Goal: Transaction & Acquisition: Purchase product/service

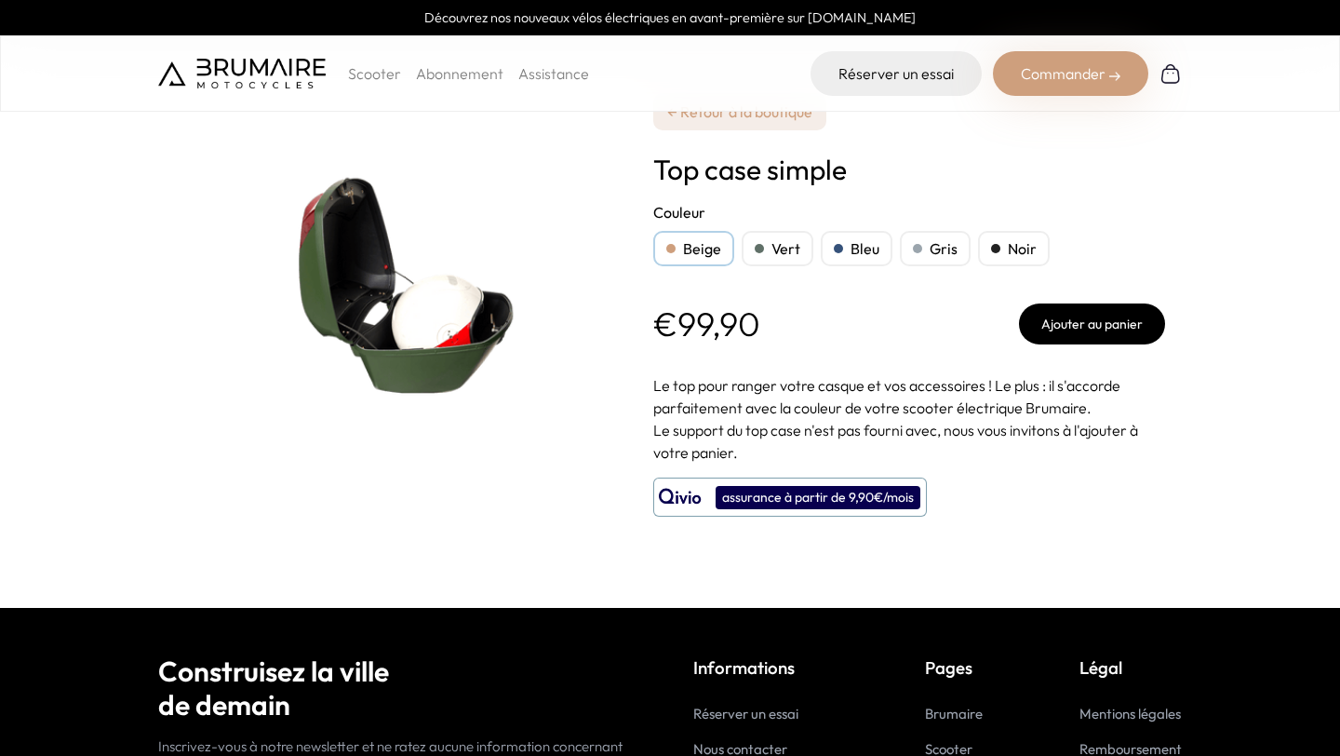
click at [704, 253] on div "Beige" at bounding box center [693, 248] width 81 height 35
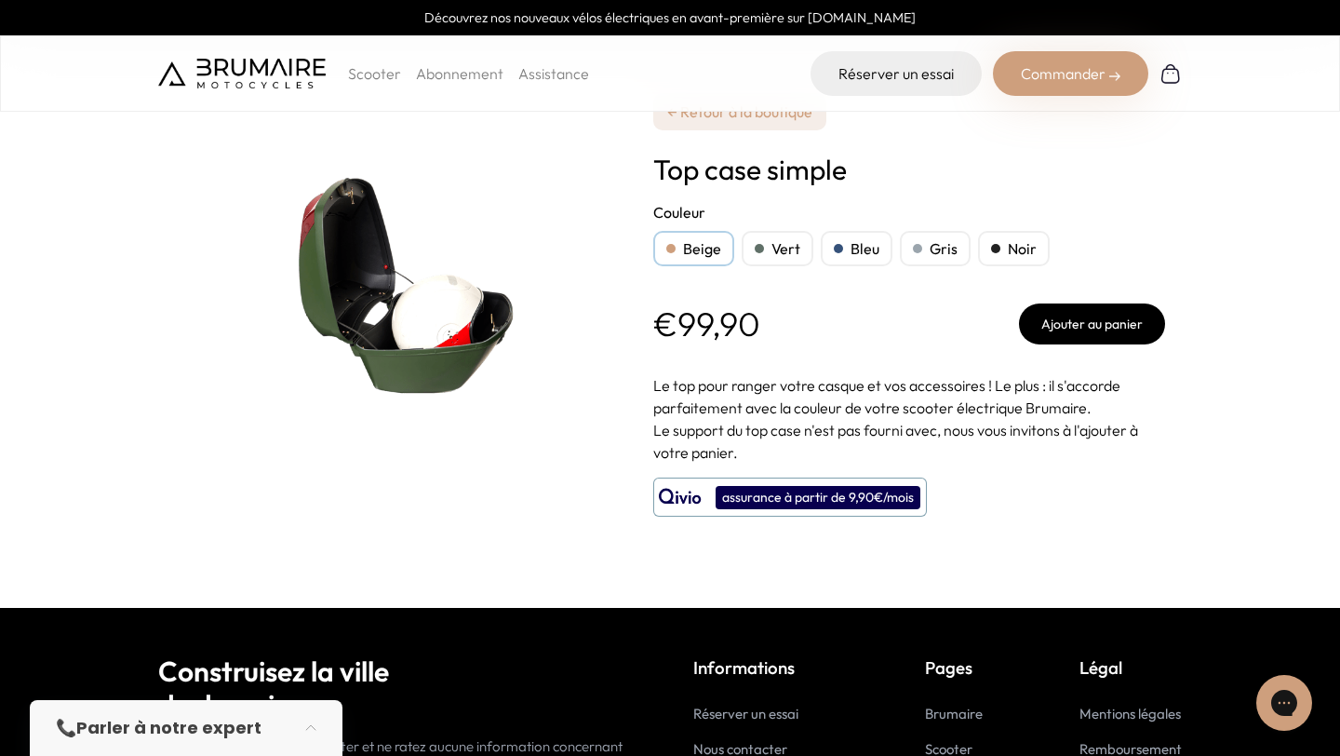
click at [809, 240] on div "Vert" at bounding box center [778, 248] width 72 height 35
click at [839, 249] on div at bounding box center [838, 248] width 9 height 9
click at [694, 256] on div "Beige" at bounding box center [693, 248] width 81 height 35
click at [1096, 89] on div "Commander" at bounding box center [1070, 73] width 155 height 45
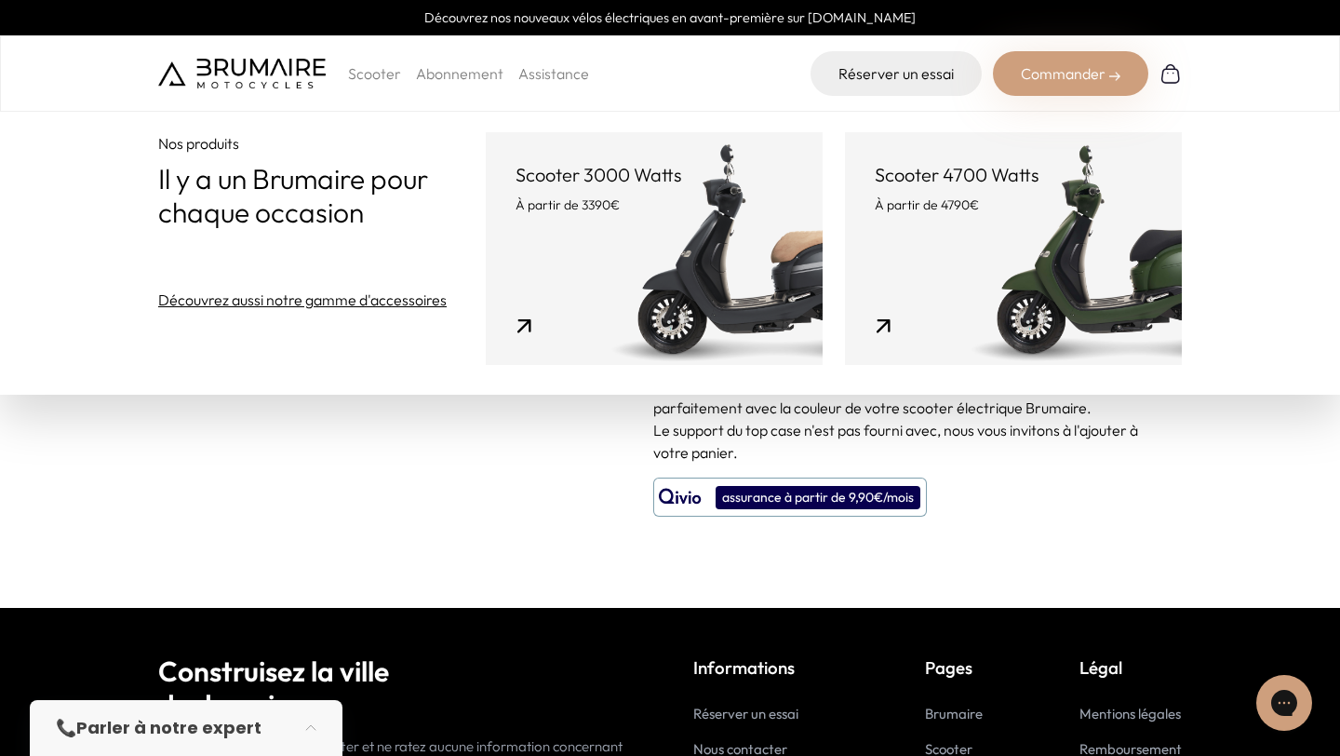
click at [685, 208] on p "À partir de 3390€" at bounding box center [654, 204] width 277 height 19
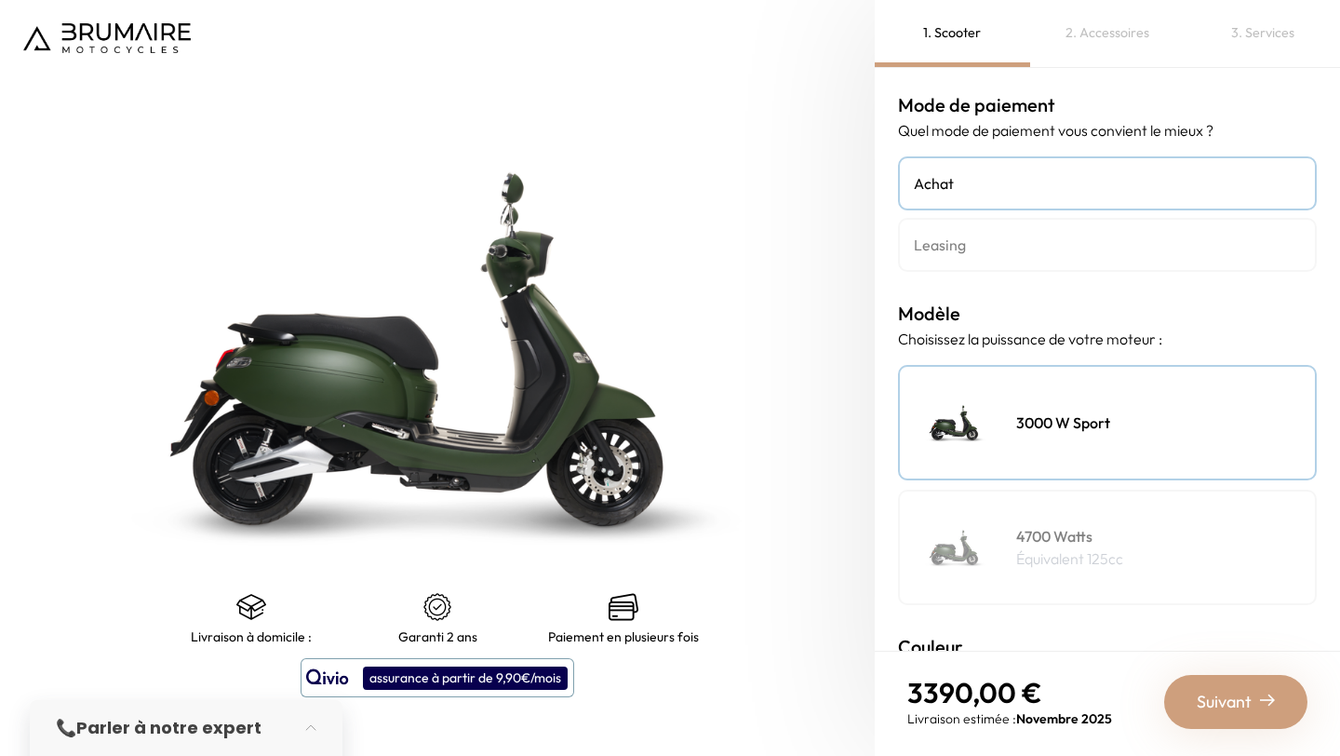
click at [1218, 692] on span "Suivant" at bounding box center [1224, 702] width 55 height 26
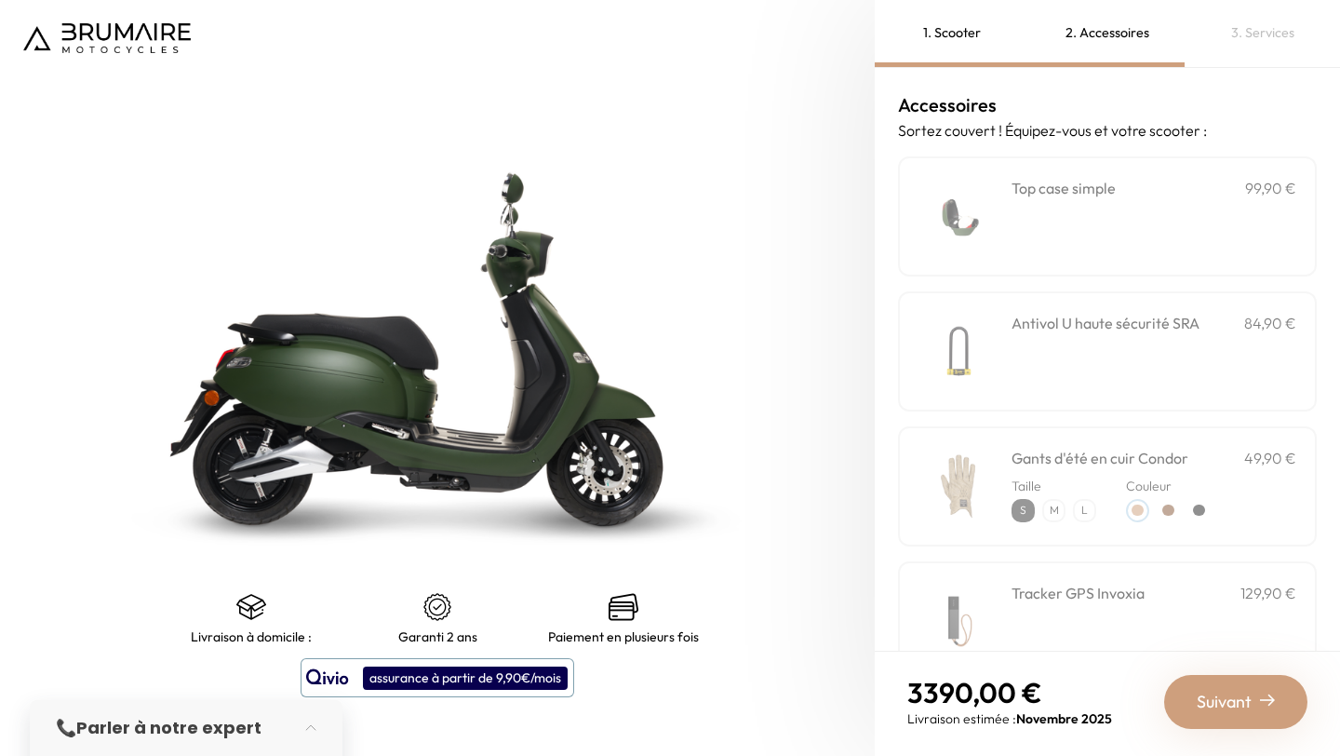
click at [1119, 201] on div "**********" at bounding box center [1154, 216] width 285 height 79
click at [1256, 698] on div "Suivant" at bounding box center [1235, 702] width 143 height 54
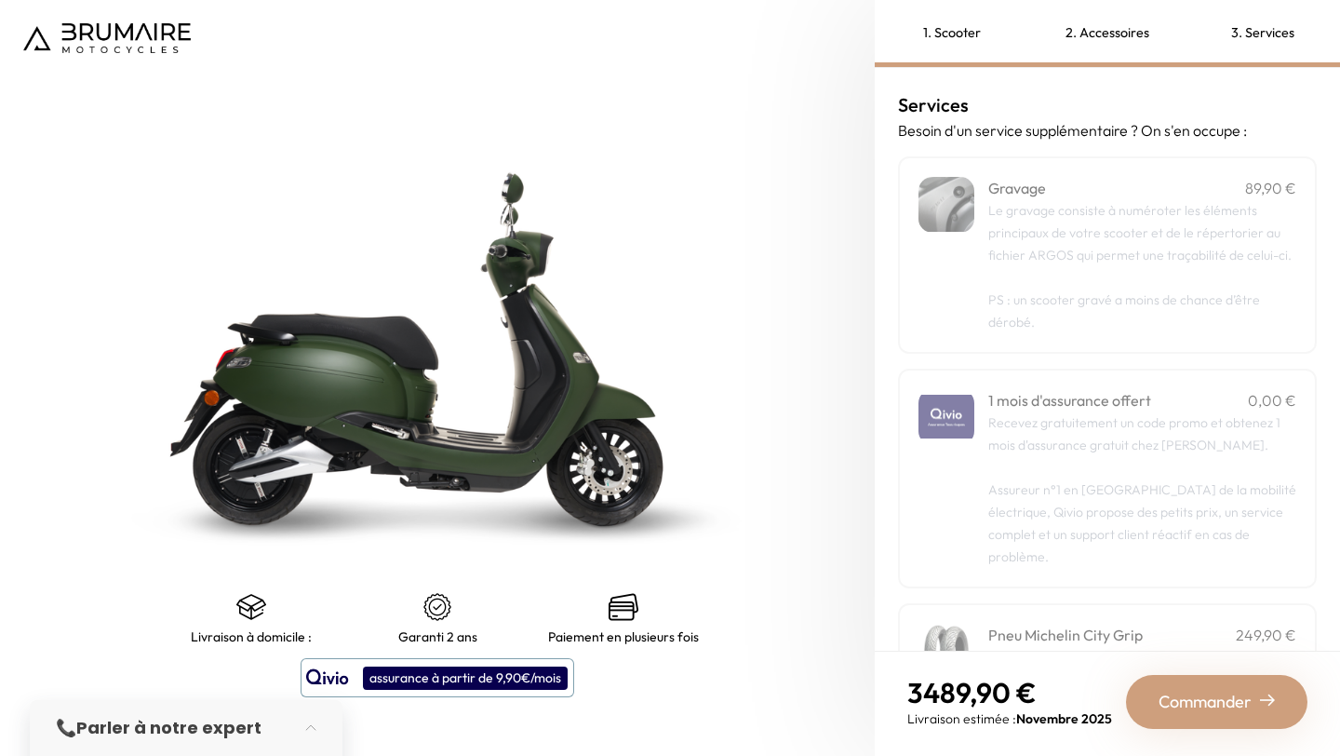
click at [1193, 704] on span "Commander" at bounding box center [1205, 702] width 93 height 26
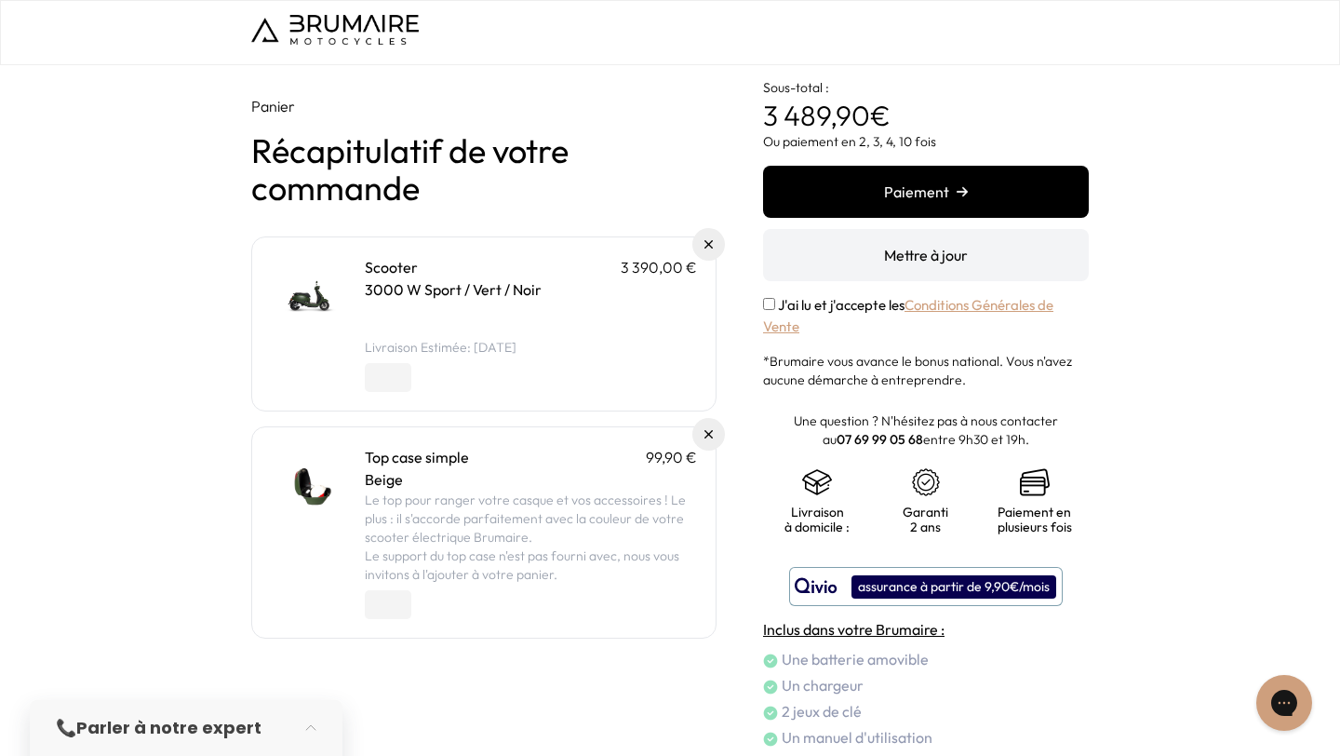
click at [854, 181] on button "Paiement" at bounding box center [926, 192] width 326 height 52
